Goal: Find specific page/section: Find specific page/section

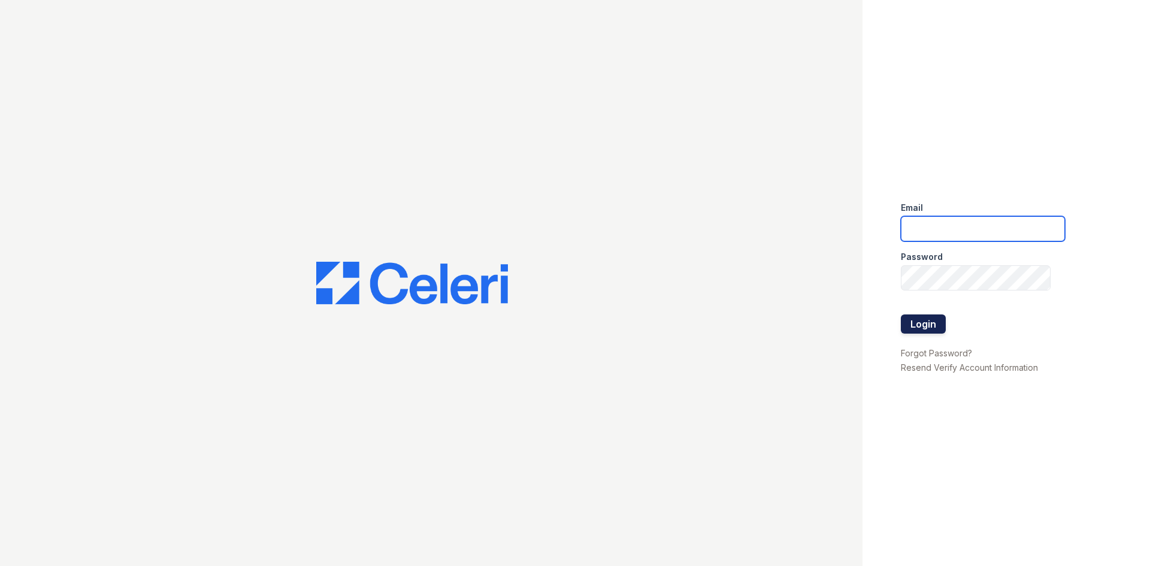
type input "thornbury.am@cafmanagement.com"
click at [939, 321] on button "Login" at bounding box center [923, 324] width 45 height 19
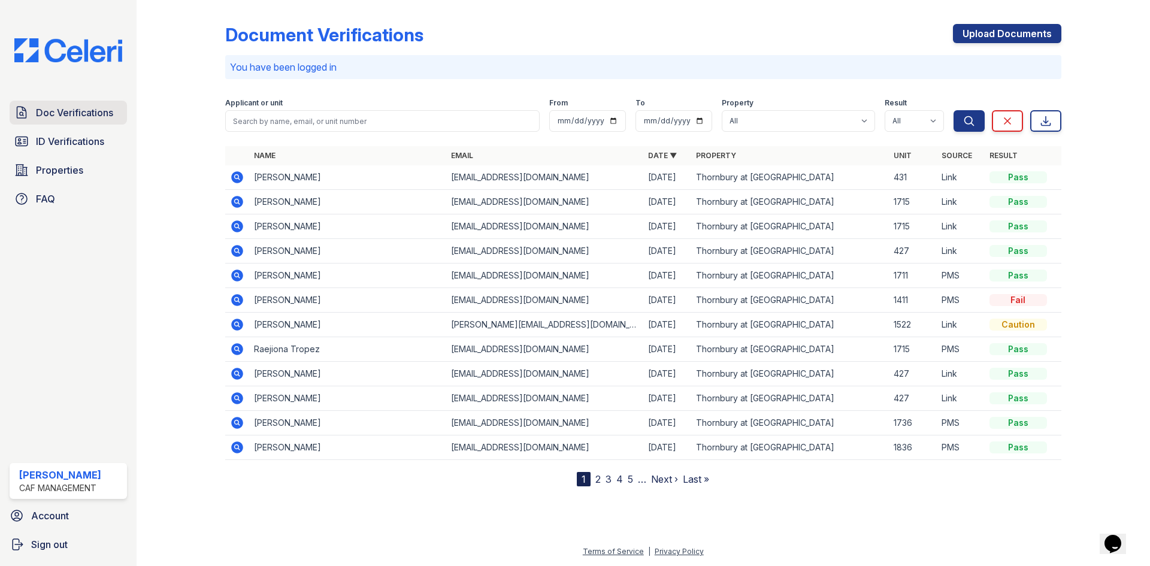
click at [80, 118] on span "Doc Verifications" at bounding box center [74, 112] width 77 height 14
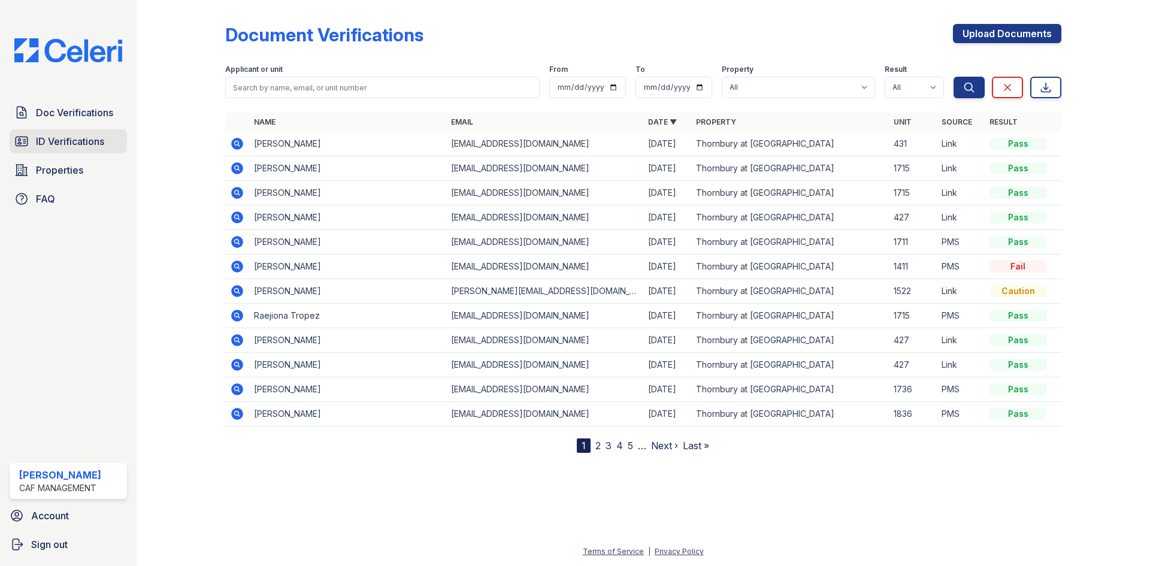
click at [77, 137] on span "ID Verifications" at bounding box center [70, 141] width 68 height 14
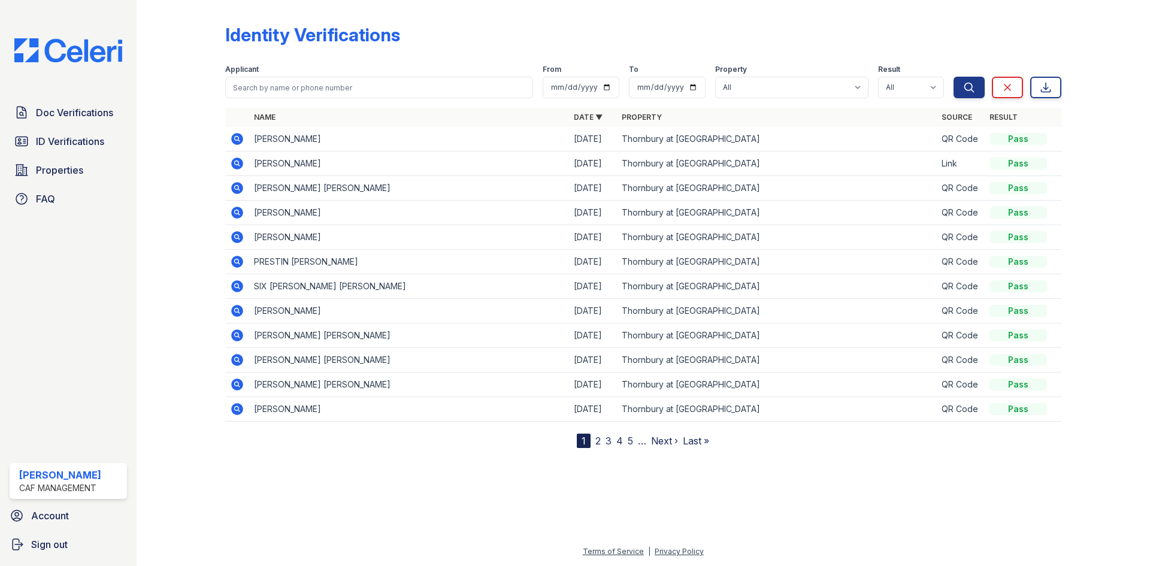
click at [77, 137] on span "ID Verifications" at bounding box center [70, 141] width 68 height 14
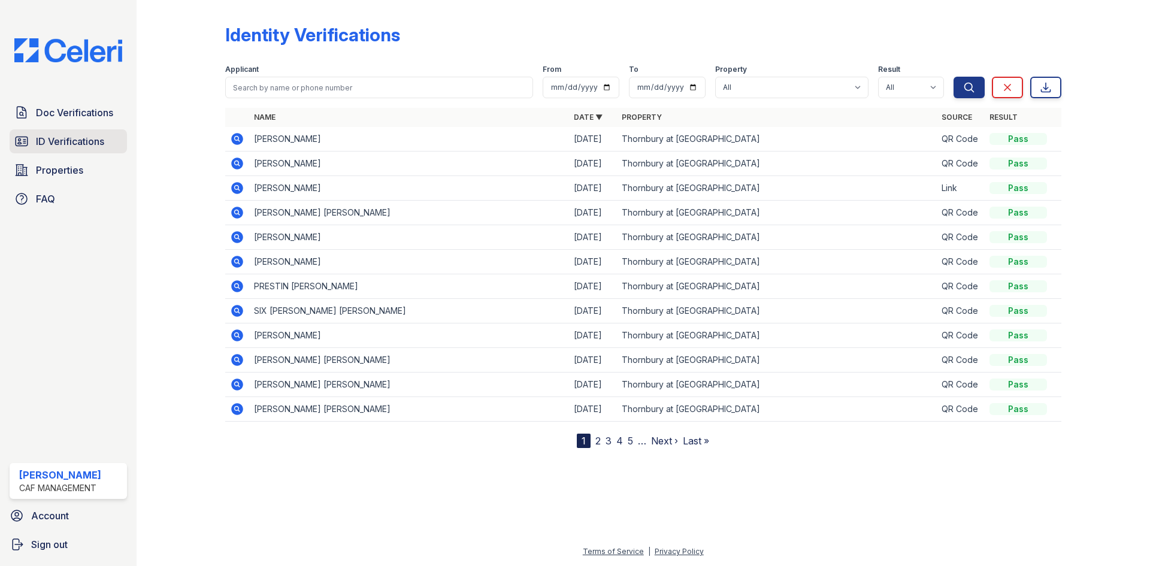
click at [53, 134] on span "ID Verifications" at bounding box center [70, 141] width 68 height 14
click at [50, 134] on link "ID Verifications" at bounding box center [68, 141] width 117 height 24
click at [46, 134] on span "ID Verifications" at bounding box center [70, 141] width 68 height 14
click at [41, 131] on link "ID Verifications" at bounding box center [68, 141] width 117 height 24
click at [40, 131] on link "ID Verifications" at bounding box center [68, 141] width 117 height 24
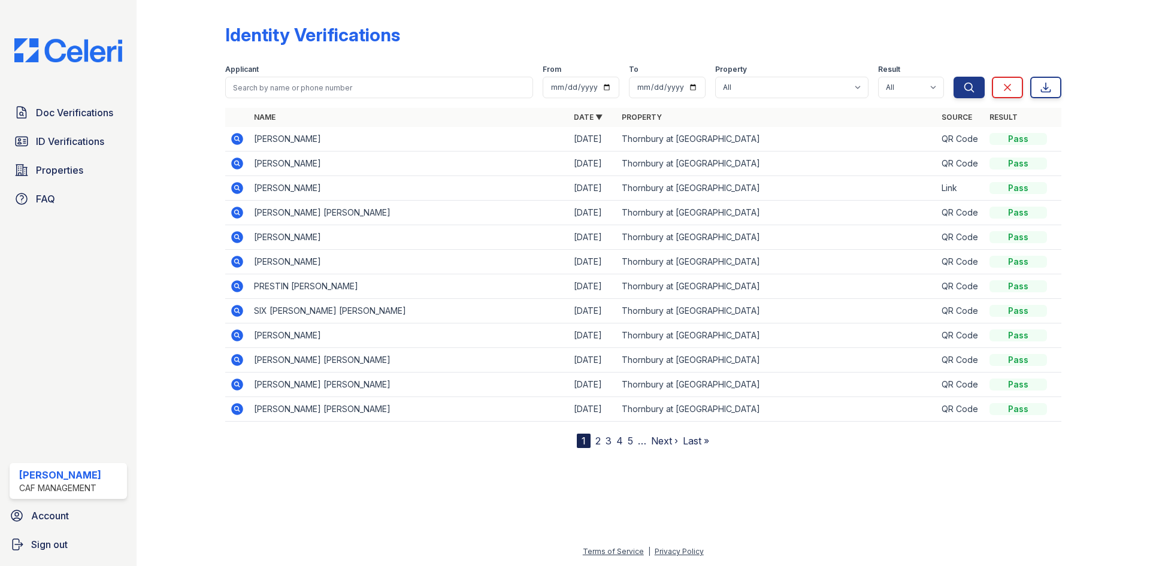
click at [40, 131] on link "ID Verifications" at bounding box center [68, 141] width 117 height 24
click at [47, 139] on span "ID Verifications" at bounding box center [70, 141] width 68 height 14
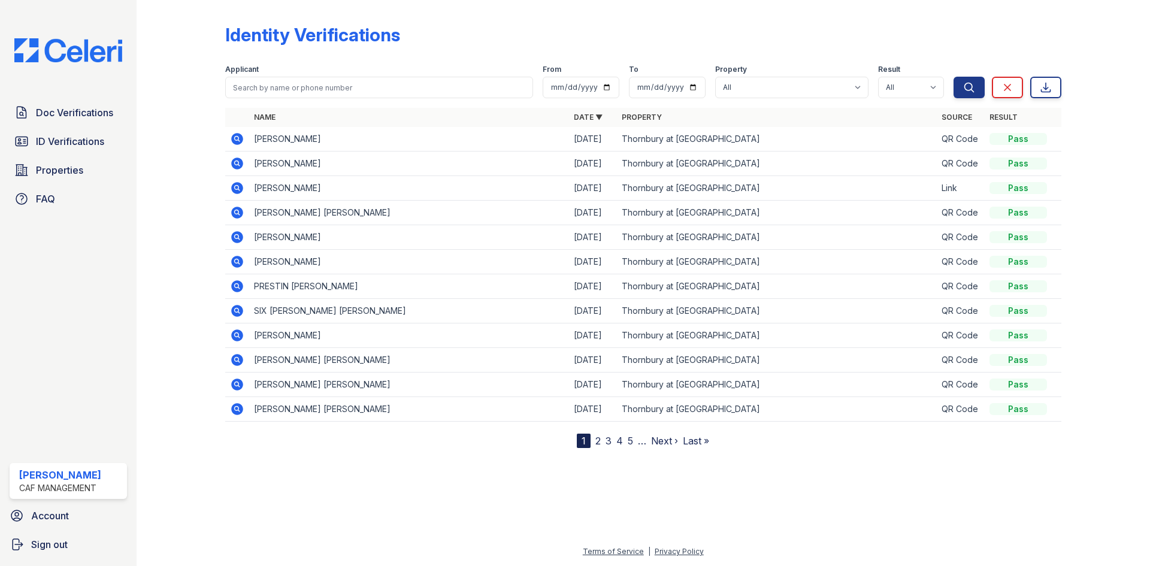
click at [47, 139] on span "ID Verifications" at bounding box center [70, 141] width 68 height 14
click at [91, 153] on link "ID Verifications" at bounding box center [68, 141] width 117 height 24
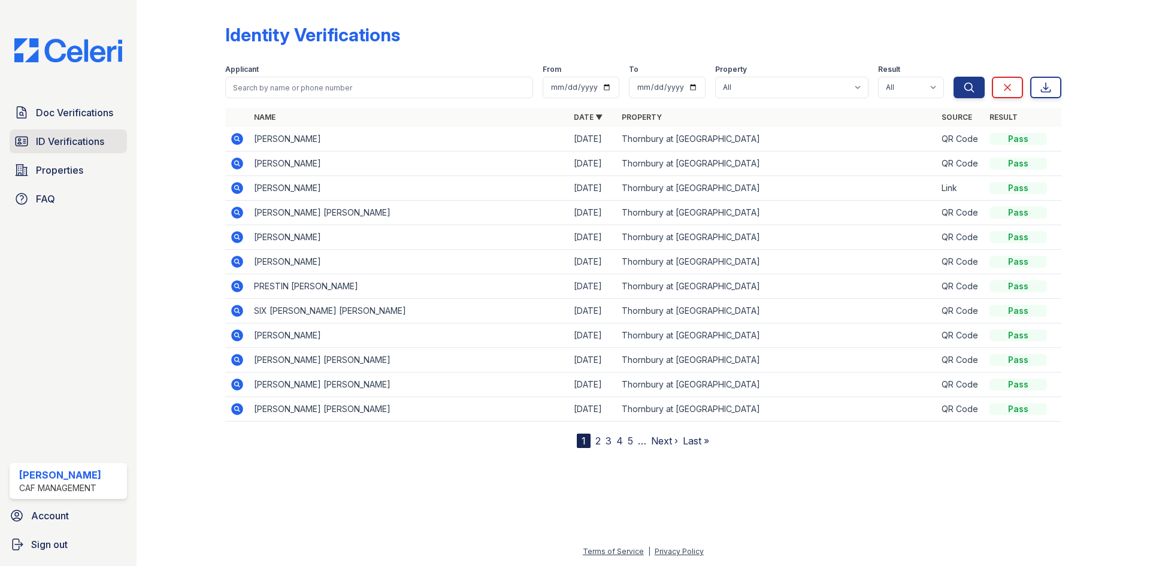
click at [90, 153] on link "ID Verifications" at bounding box center [68, 141] width 117 height 24
click at [104, 145] on span "ID Verifications" at bounding box center [70, 141] width 68 height 14
click at [96, 114] on span "Doc Verifications" at bounding box center [74, 112] width 77 height 14
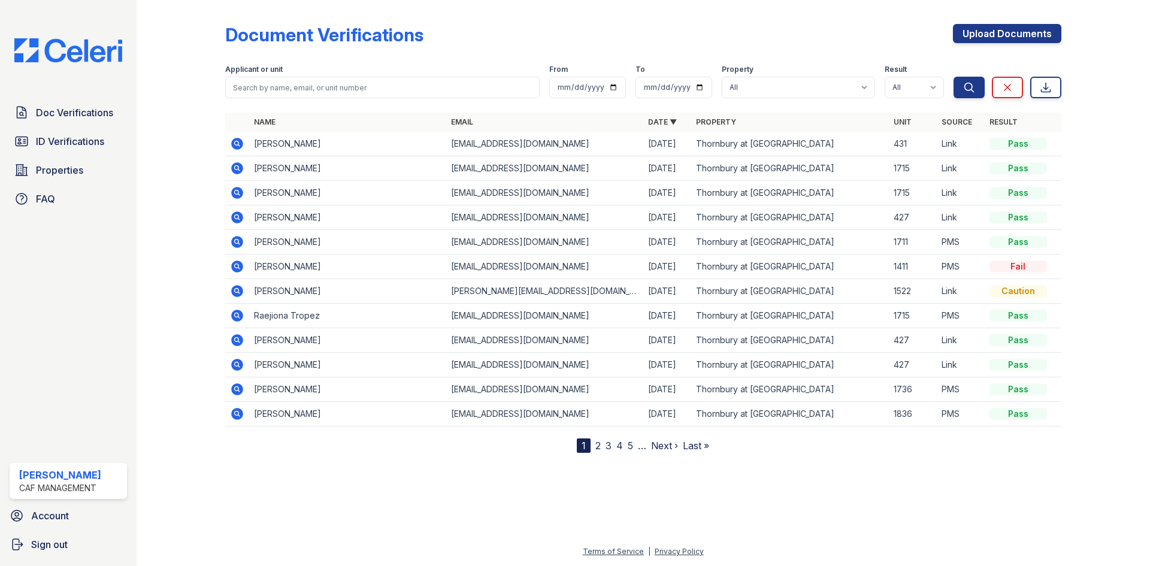
click at [74, 142] on span "ID Verifications" at bounding box center [70, 141] width 68 height 14
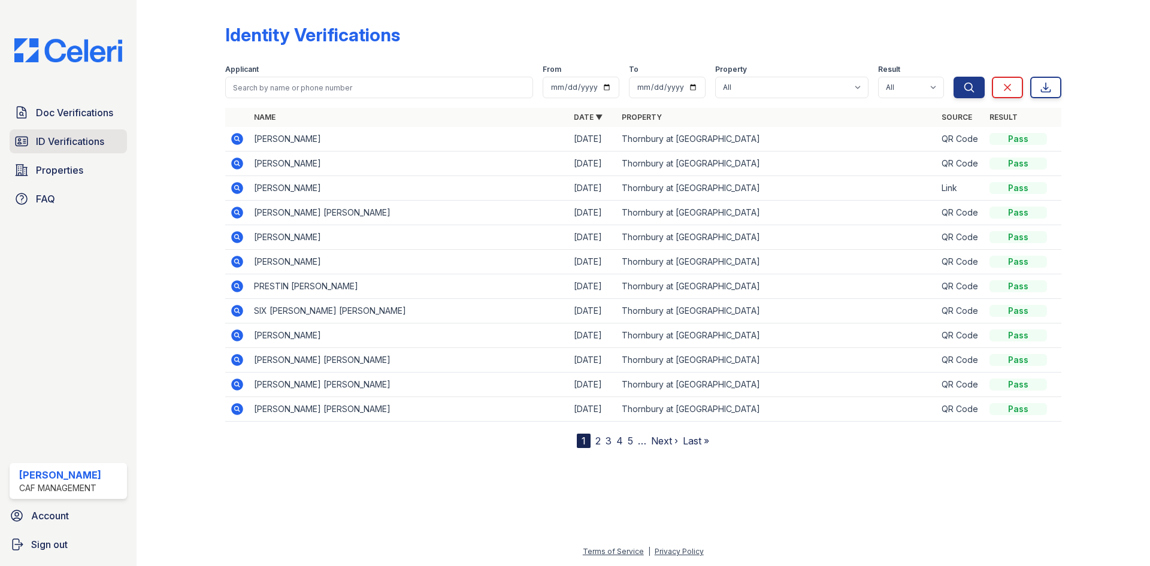
click at [61, 150] on link "ID Verifications" at bounding box center [68, 141] width 117 height 24
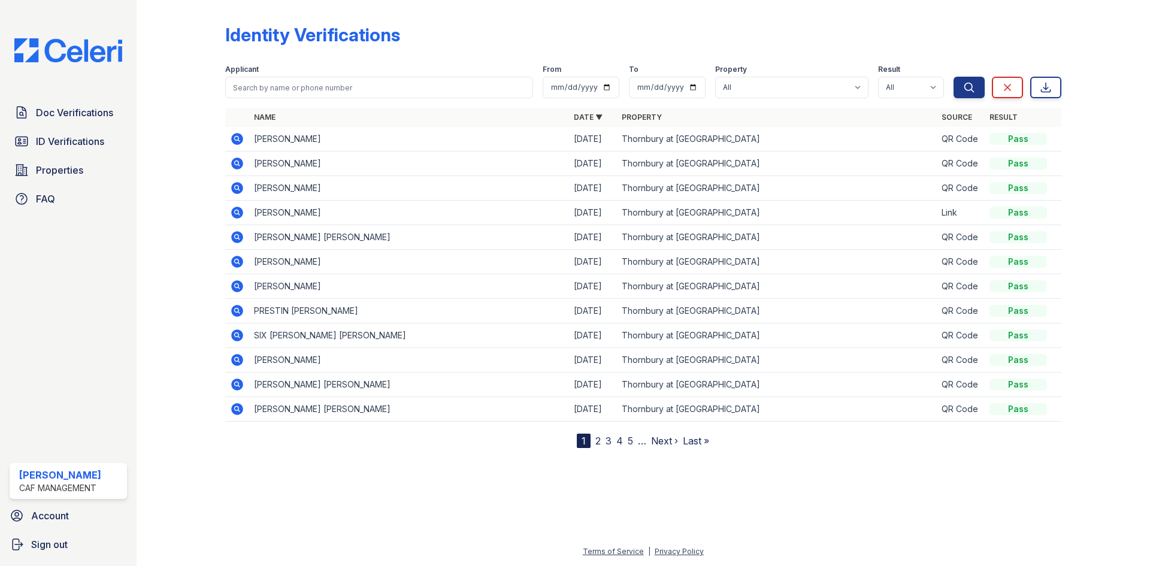
click at [61, 150] on link "ID Verifications" at bounding box center [68, 141] width 117 height 24
